Goal: Task Accomplishment & Management: Use online tool/utility

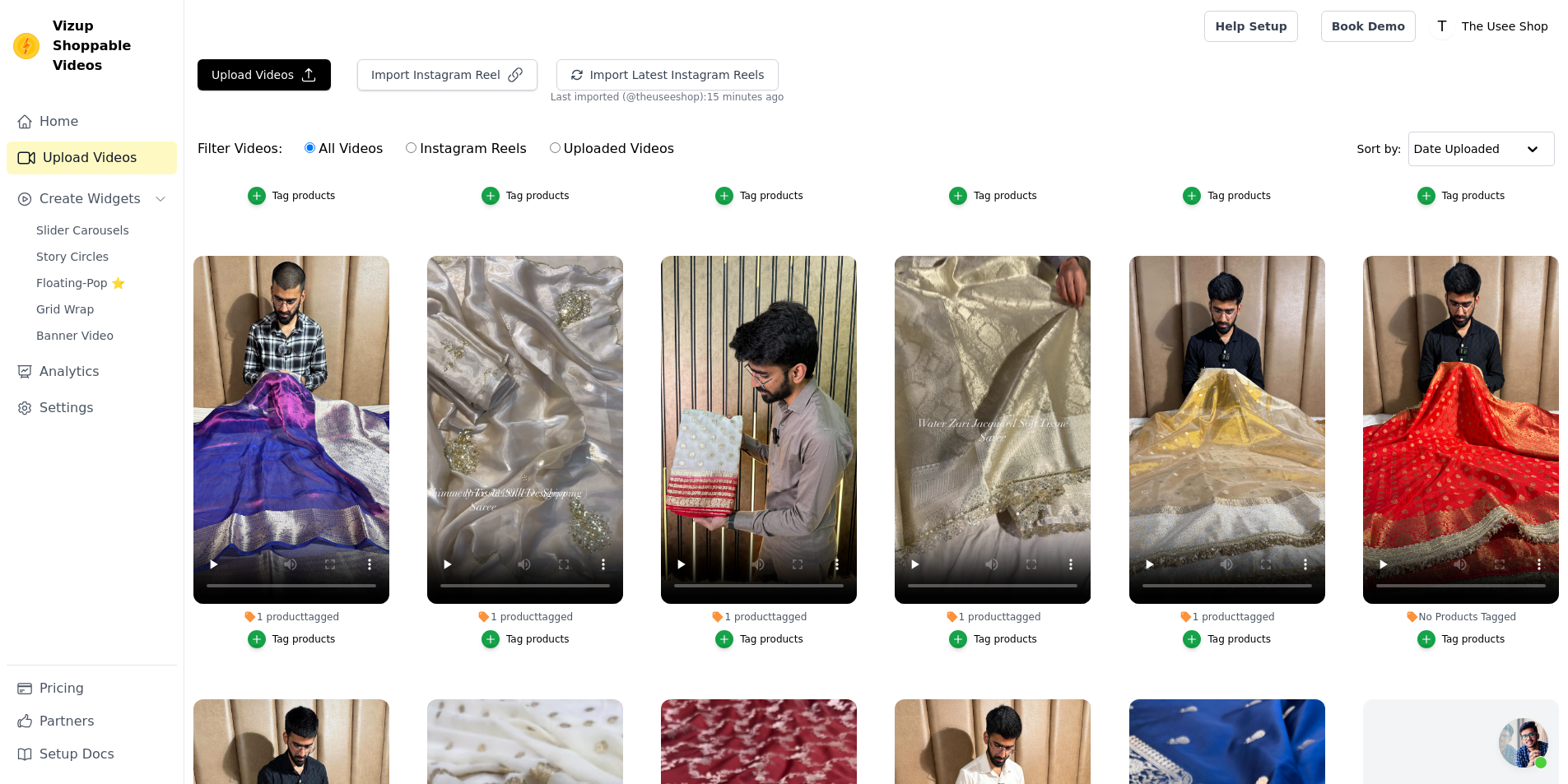
scroll to position [1646, 0]
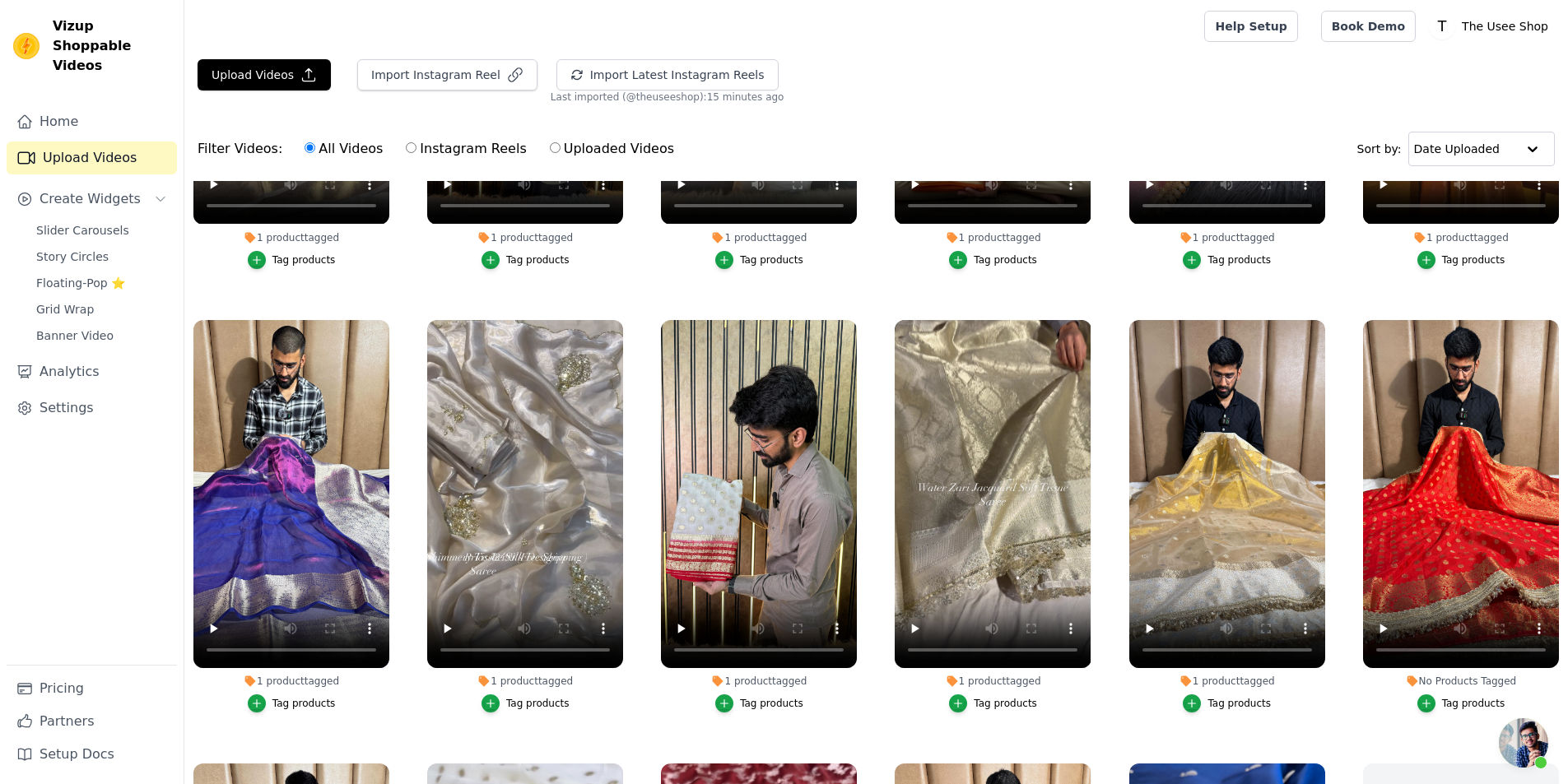
click at [1447, 697] on div "Tag products" at bounding box center [1474, 703] width 64 height 14
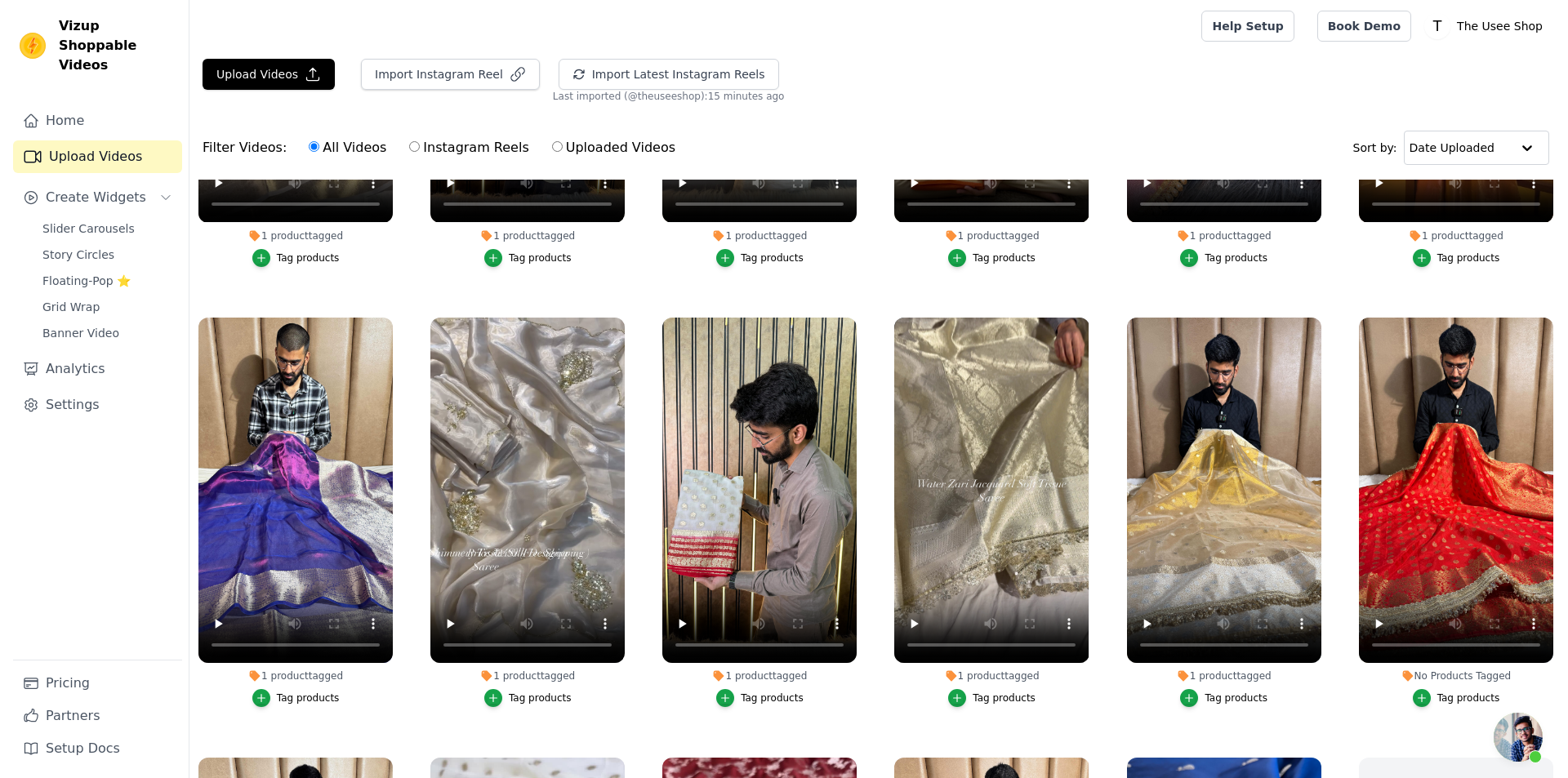
scroll to position [1645, 0]
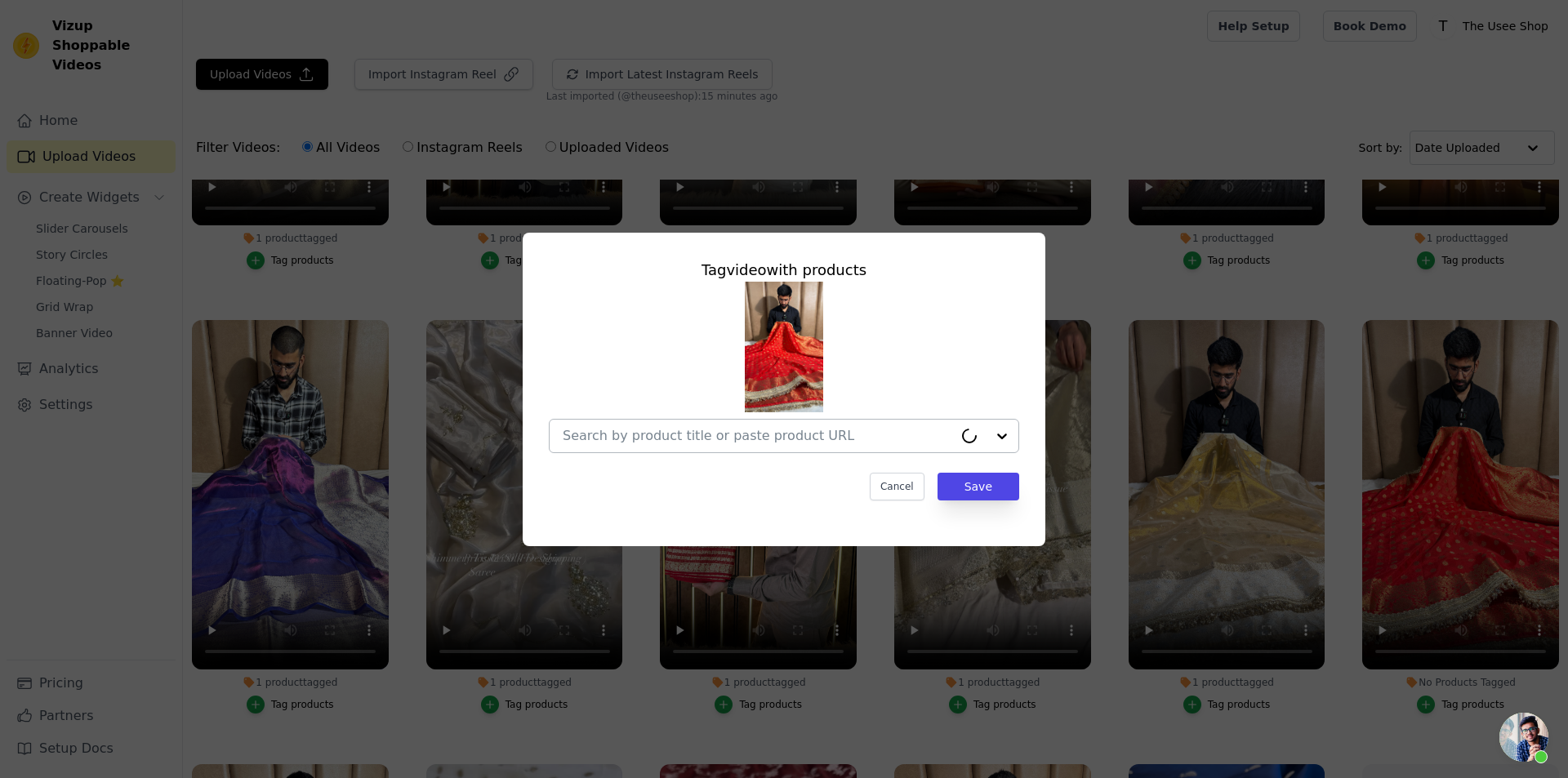
click at [870, 444] on div at bounding box center [758, 436] width 391 height 32
paste input "[URL][DOMAIN_NAME][PERSON_NAME]"
type input "[URL][DOMAIN_NAME][PERSON_NAME]"
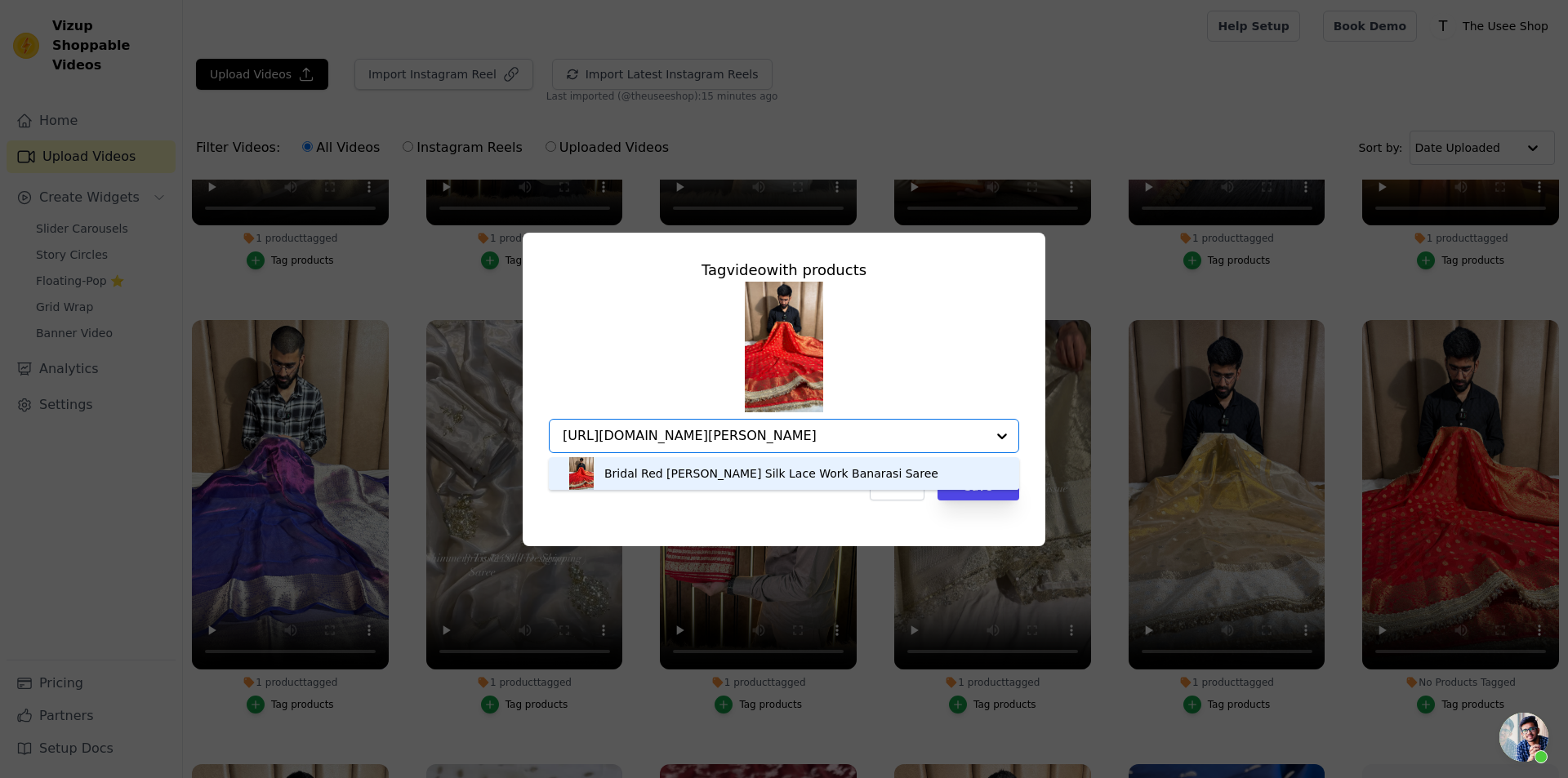
click at [658, 480] on div "Bridal Red [PERSON_NAME] Silk Lace Work Banarasi Saree" at bounding box center [770, 474] width 334 height 16
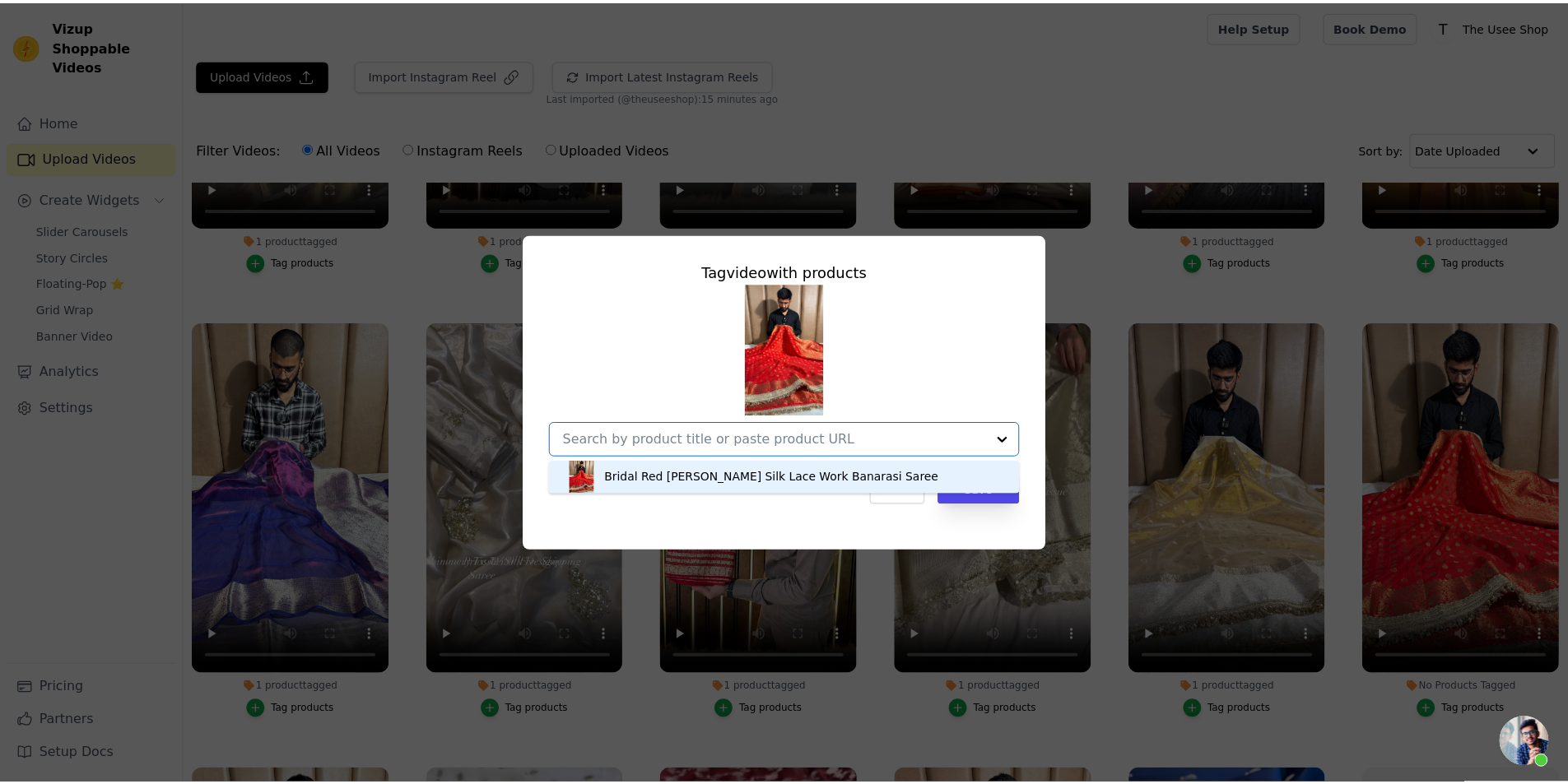
scroll to position [0, 0]
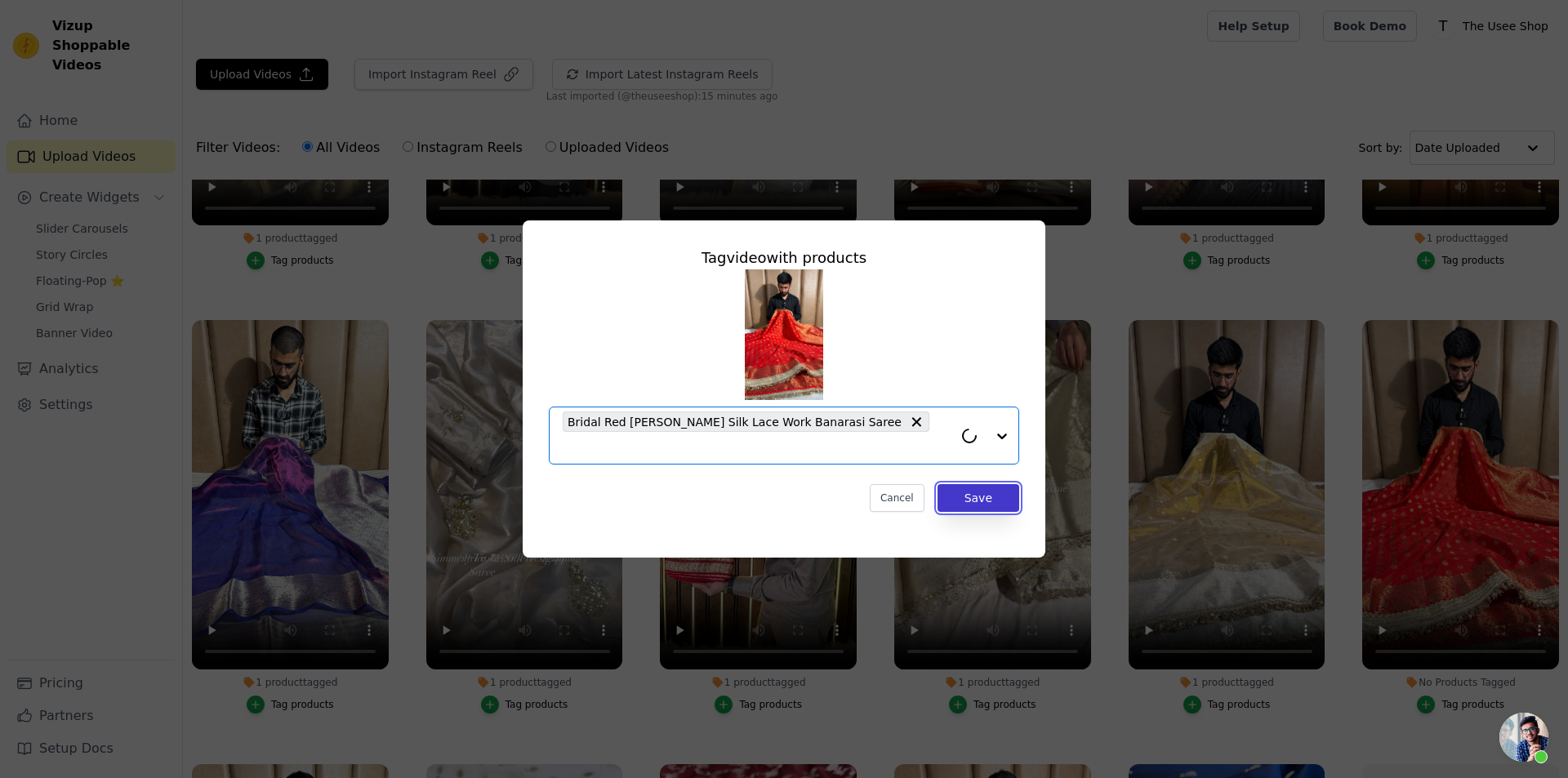
click at [982, 484] on button "Save" at bounding box center [978, 498] width 82 height 28
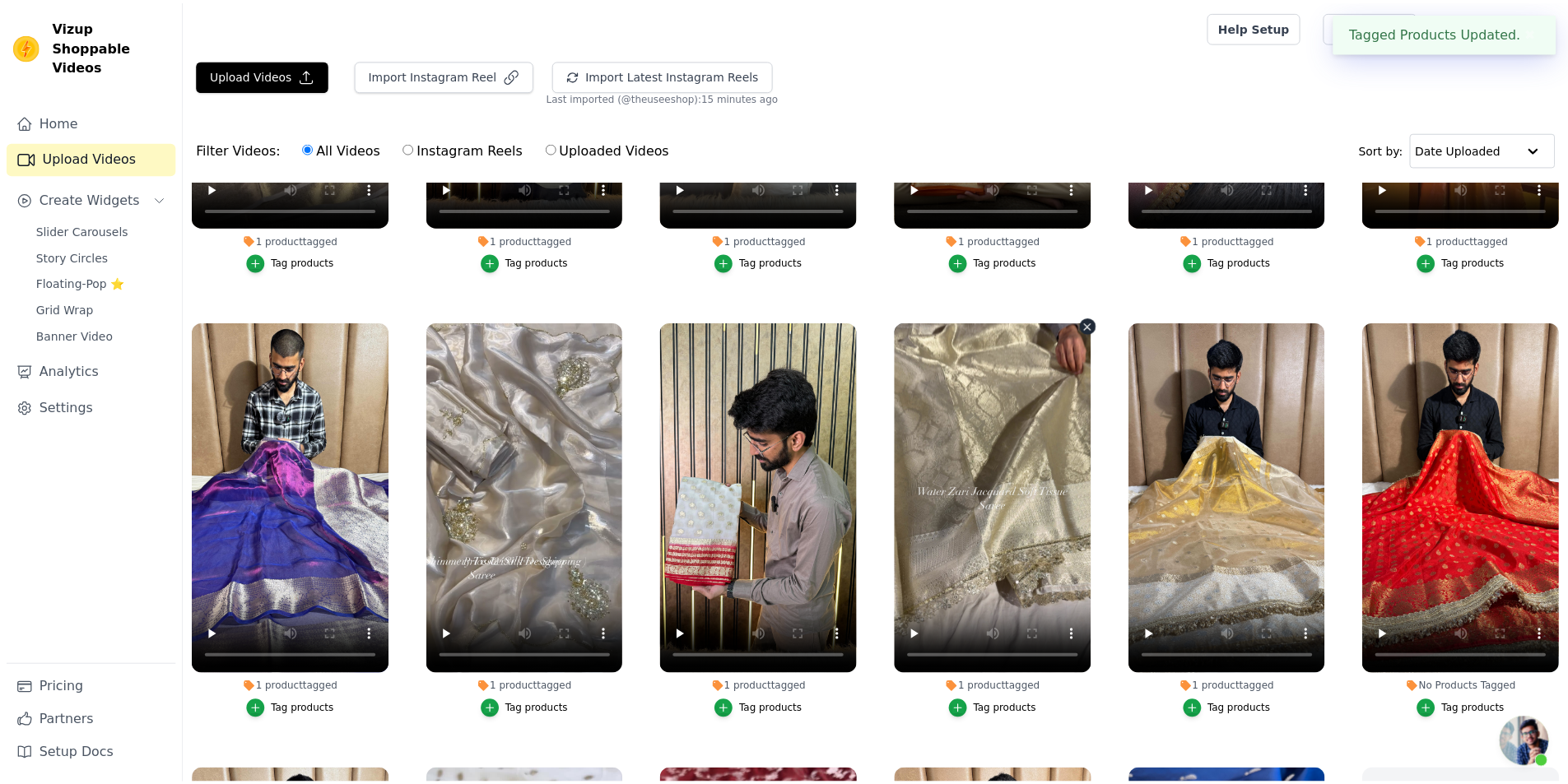
scroll to position [1646, 0]
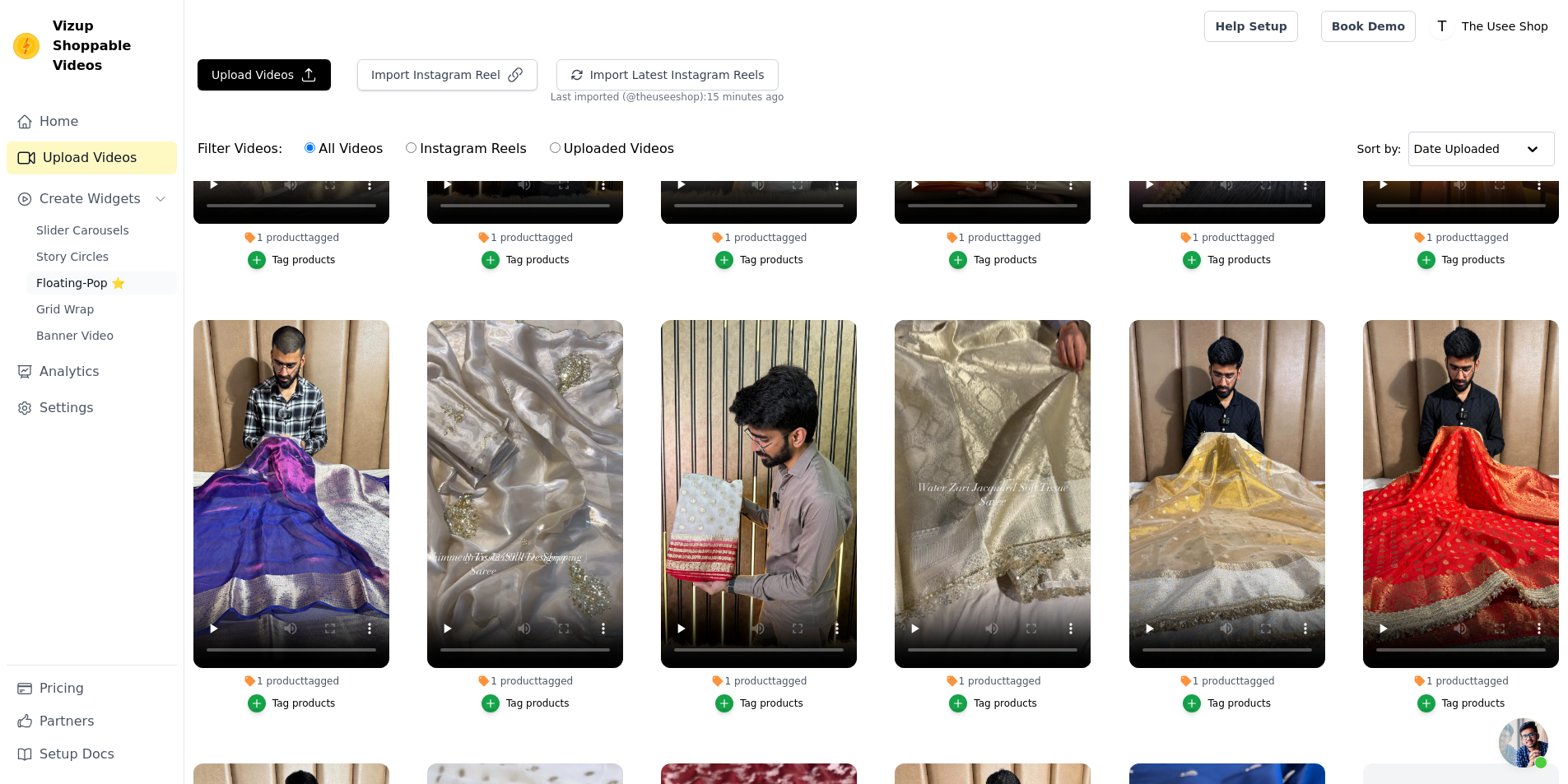
click at [101, 275] on span "Floating-Pop ⭐" at bounding box center [81, 283] width 89 height 16
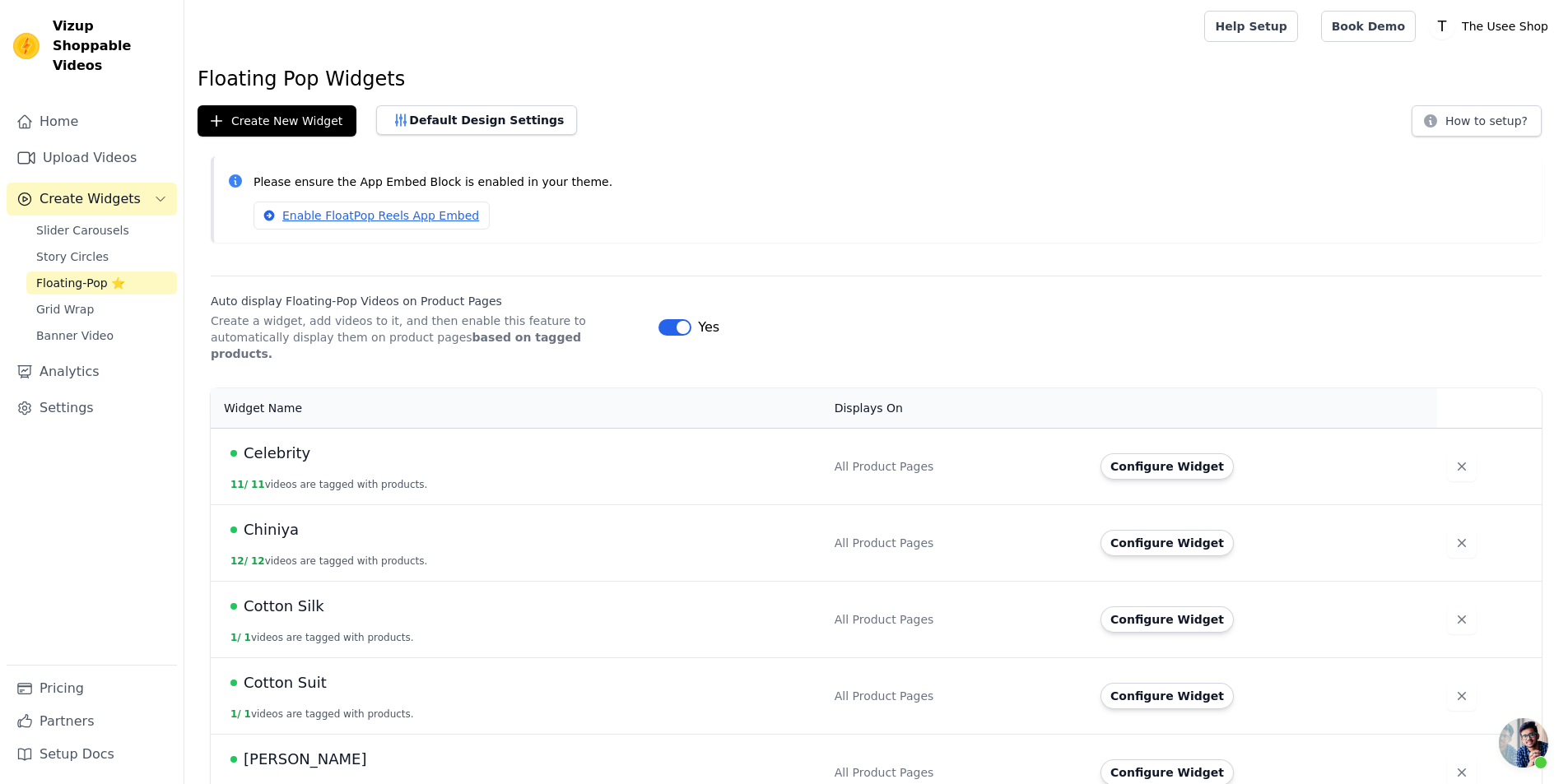
scroll to position [412, 0]
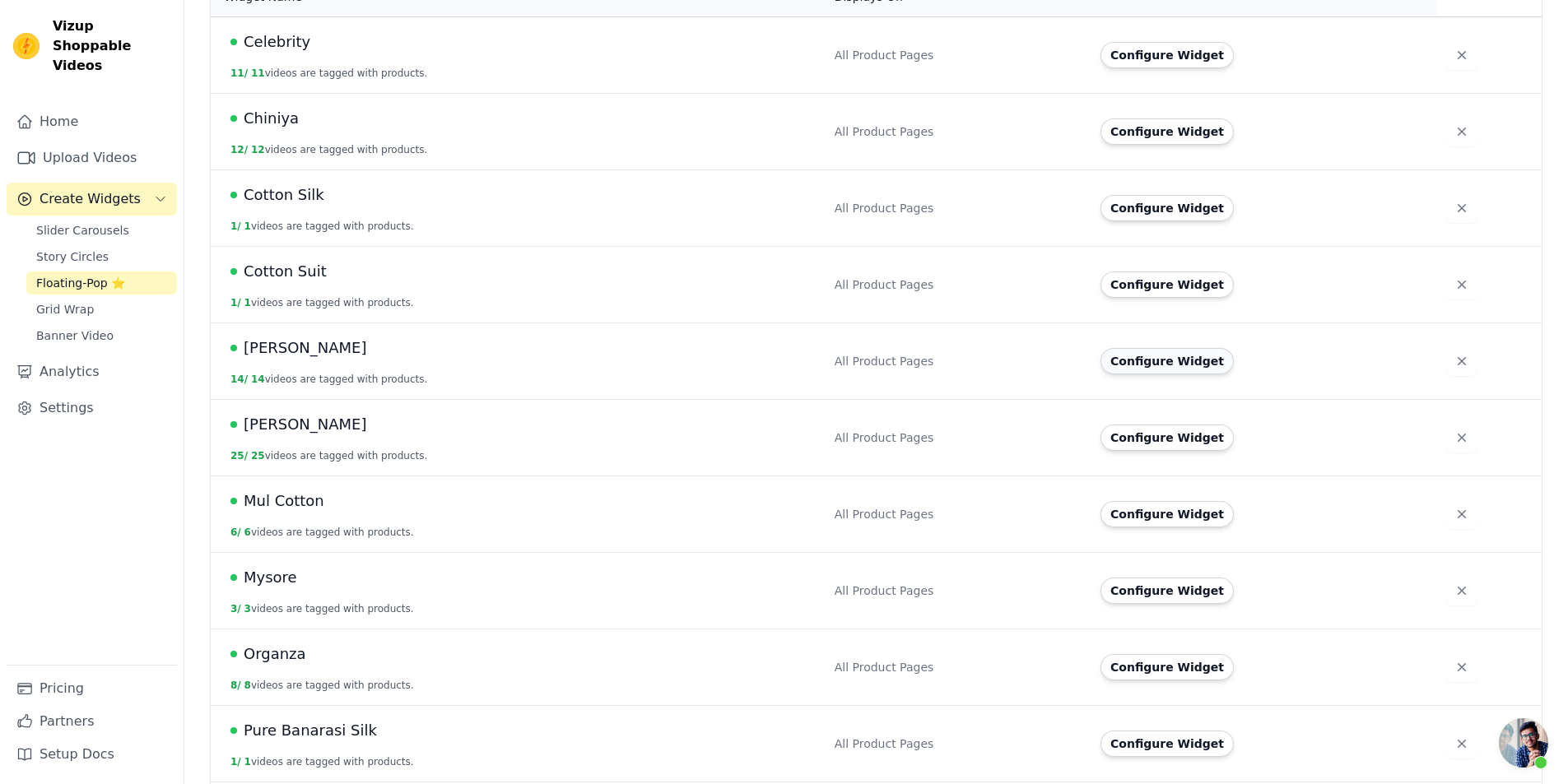
click at [1122, 355] on button "Configure Widget" at bounding box center [1167, 361] width 133 height 26
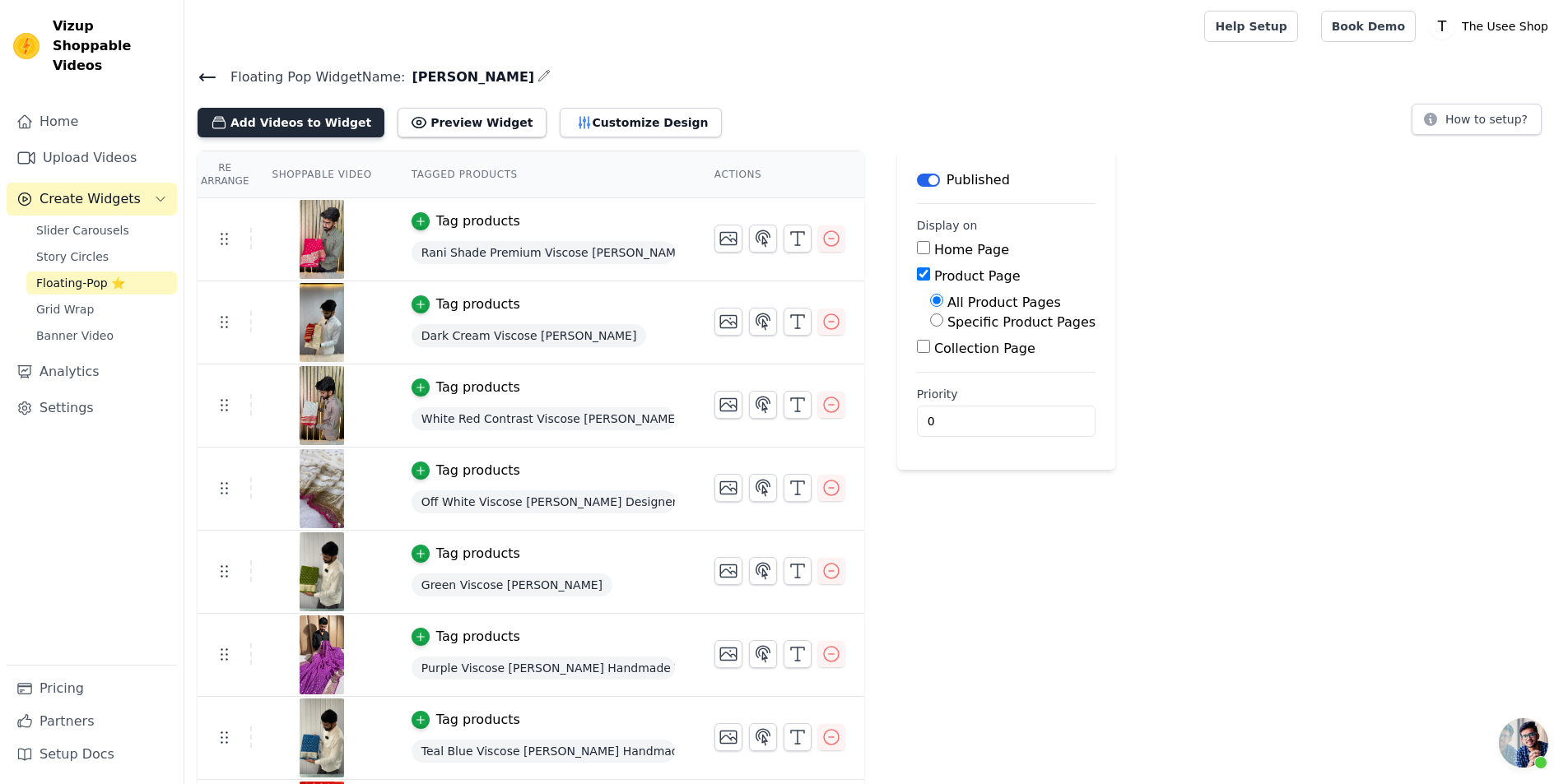
click at [322, 112] on button "Add Videos to Widget" at bounding box center [291, 122] width 187 height 30
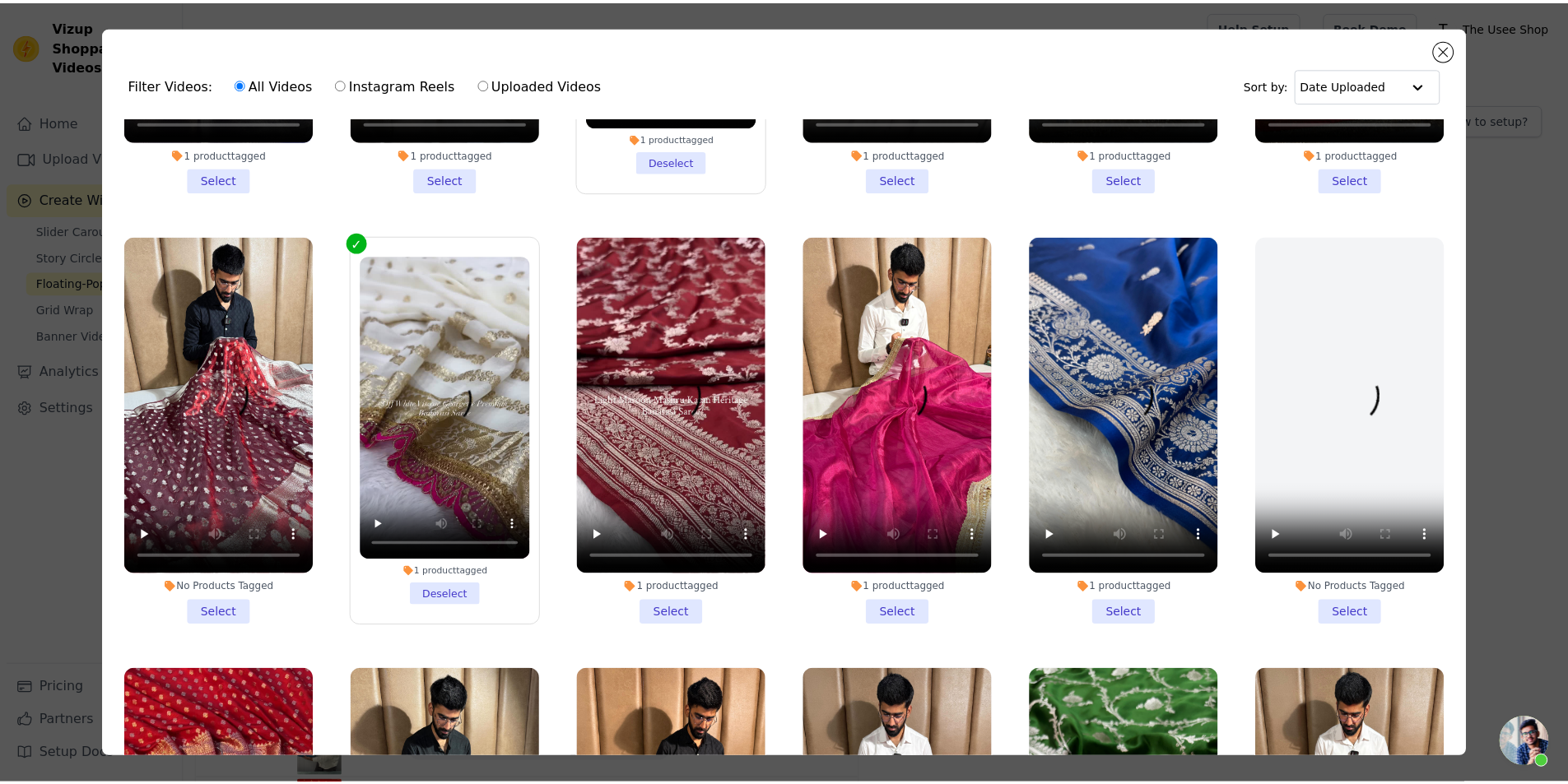
scroll to position [1646, 0]
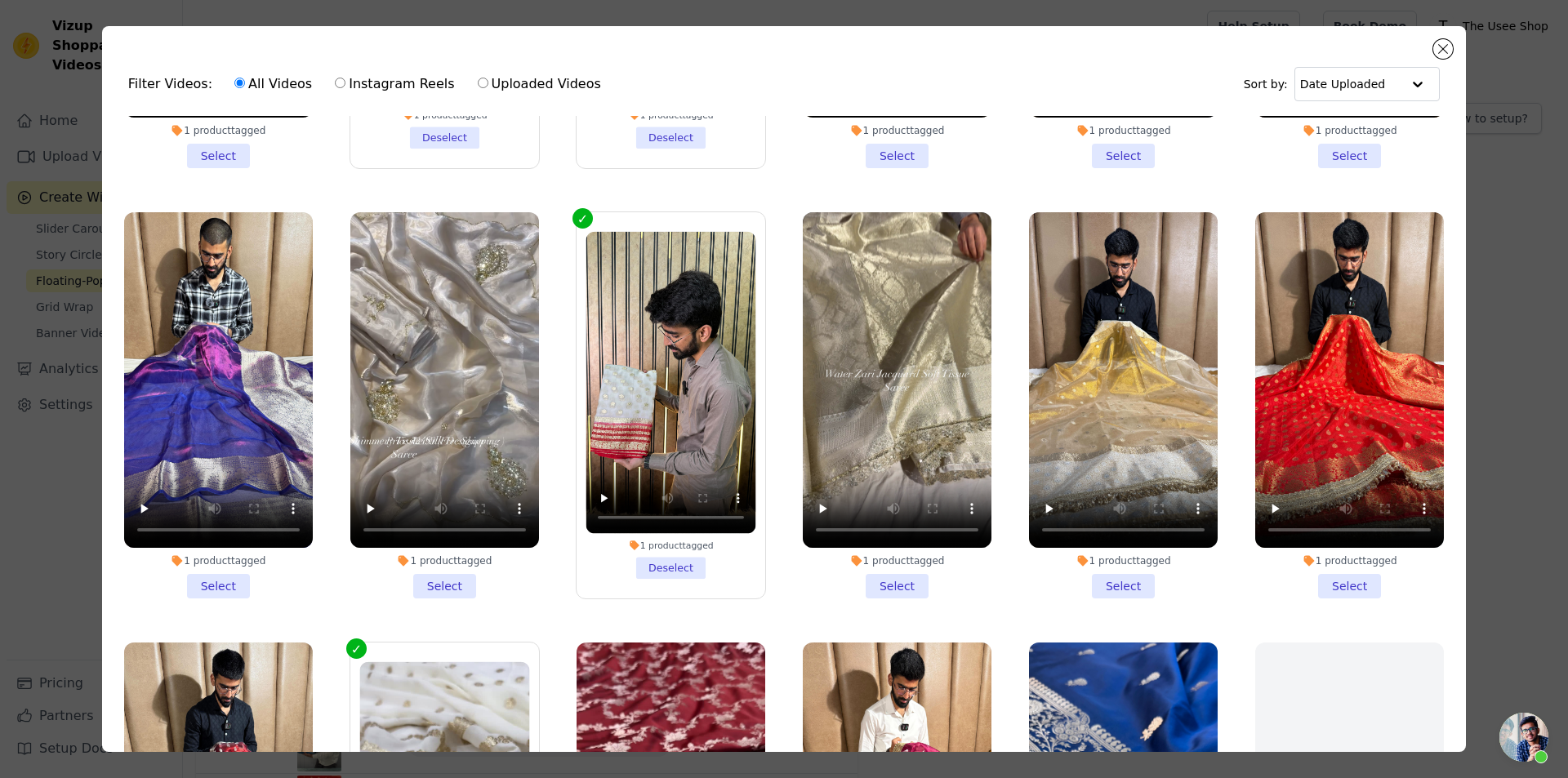
click at [1333, 548] on li "1 product tagged Select" at bounding box center [1349, 405] width 189 height 386
click at [0, 0] on input "1 product tagged Select" at bounding box center [0, 0] width 0 height 0
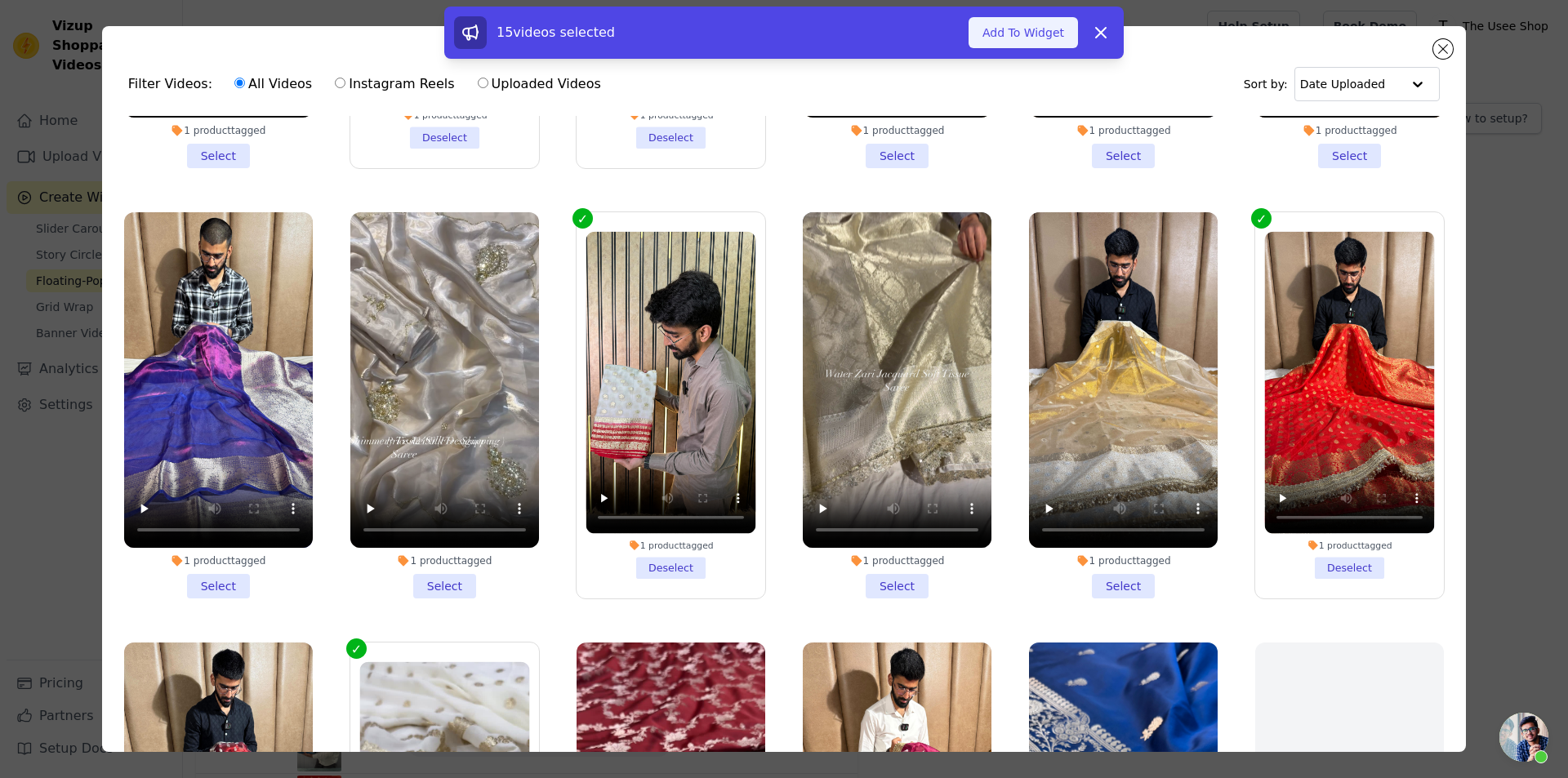
click at [1004, 37] on button "Add To Widget" at bounding box center [1023, 32] width 110 height 31
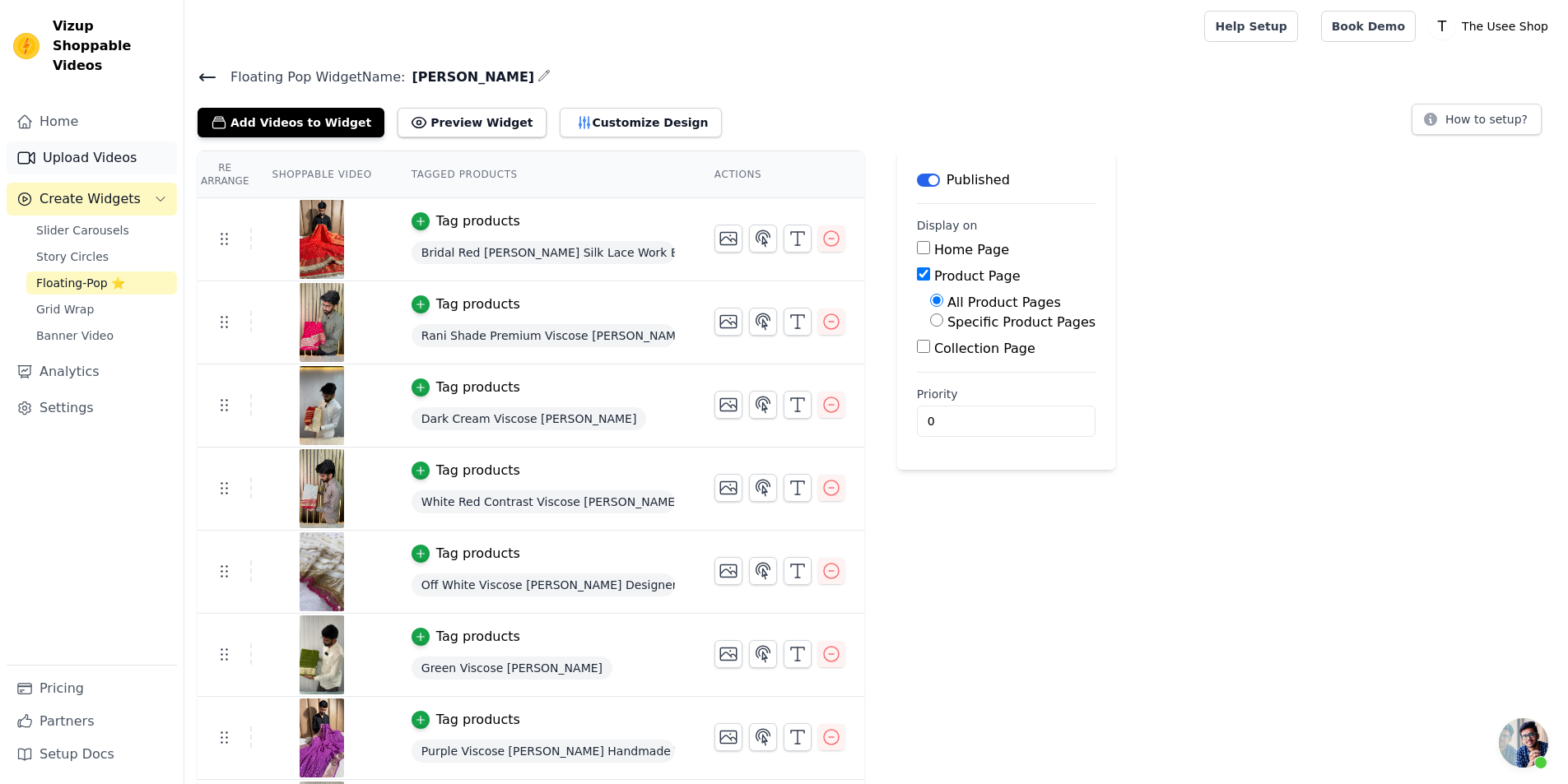
click at [115, 149] on link "Upload Videos" at bounding box center [92, 158] width 171 height 33
